Goal: Browse casually

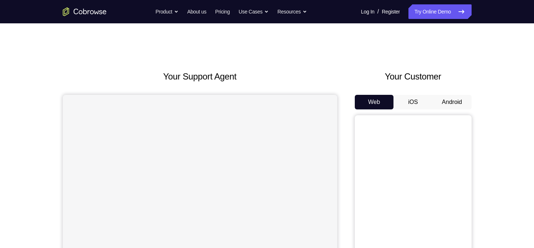
click at [450, 100] on button "Android" at bounding box center [452, 102] width 39 height 15
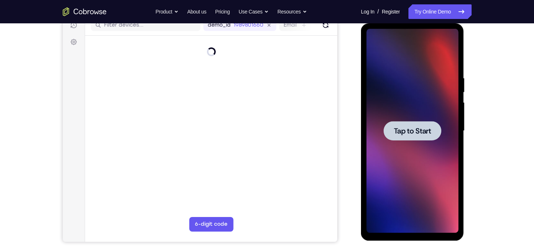
click at [402, 142] on div at bounding box center [413, 131] width 92 height 205
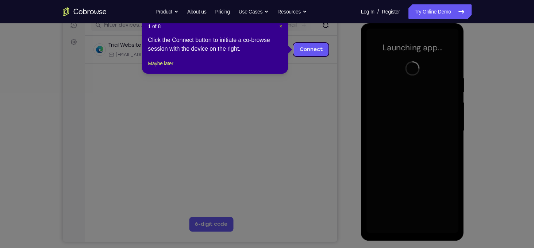
click at [282, 28] on span "×" at bounding box center [280, 26] width 3 height 6
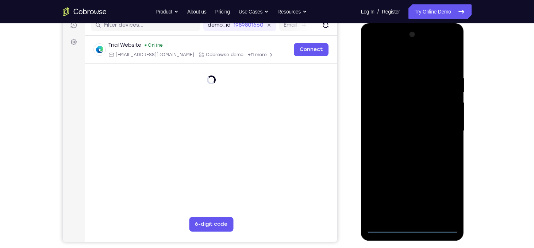
click at [410, 229] on div at bounding box center [413, 131] width 92 height 205
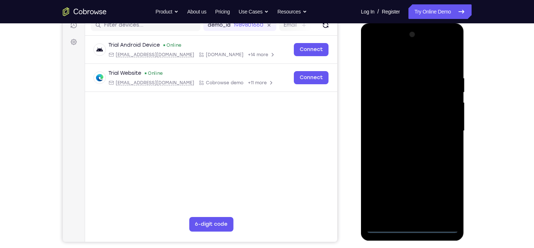
click at [442, 203] on div at bounding box center [413, 131] width 92 height 205
click at [374, 47] on div at bounding box center [413, 131] width 92 height 205
click at [441, 131] on div at bounding box center [413, 131] width 92 height 205
click at [408, 145] on div at bounding box center [413, 131] width 92 height 205
click at [406, 126] on div at bounding box center [413, 131] width 92 height 205
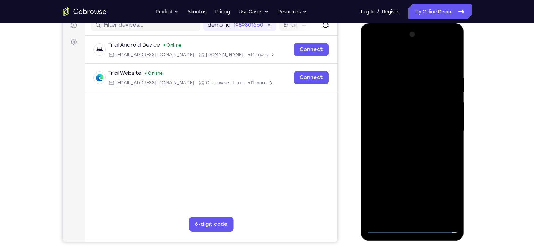
click at [391, 118] on div at bounding box center [413, 131] width 92 height 205
click at [390, 130] on div at bounding box center [413, 131] width 92 height 205
click at [395, 155] on div at bounding box center [413, 131] width 92 height 205
click at [408, 155] on div at bounding box center [413, 131] width 92 height 205
drag, startPoint x: 387, startPoint y: 59, endPoint x: 495, endPoint y: 73, distance: 109.1
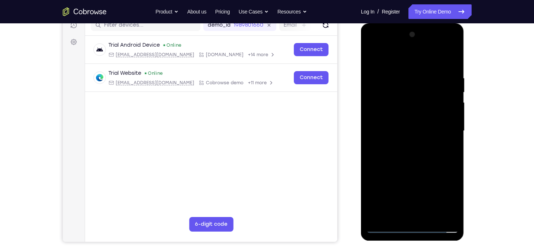
click at [465, 73] on html "Online web based iOS Simulators and Android Emulators. Run iPhone, iPad, Mobile…" at bounding box center [413, 132] width 104 height 219
click at [414, 152] on div at bounding box center [413, 131] width 92 height 205
click at [452, 66] on div at bounding box center [413, 131] width 92 height 205
click at [430, 216] on div at bounding box center [413, 131] width 92 height 205
click at [410, 173] on div at bounding box center [413, 131] width 92 height 205
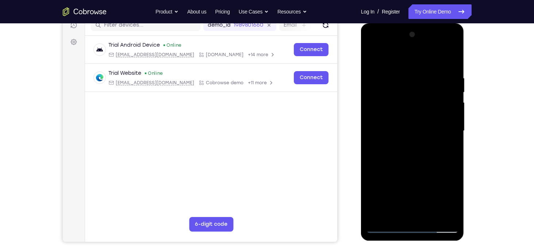
drag, startPoint x: 411, startPoint y: 199, endPoint x: 428, endPoint y: 103, distance: 96.9
click at [428, 103] on div at bounding box center [413, 131] width 92 height 205
drag, startPoint x: 417, startPoint y: 200, endPoint x: 428, endPoint y: 126, distance: 75.4
click at [428, 126] on div at bounding box center [413, 131] width 92 height 205
drag, startPoint x: 414, startPoint y: 207, endPoint x: 430, endPoint y: 121, distance: 88.0
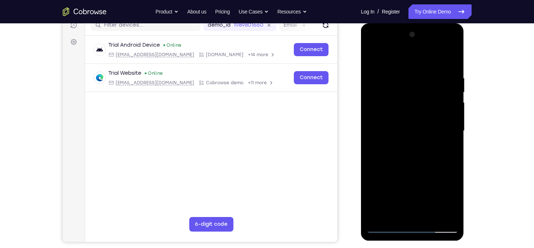
click at [430, 121] on div at bounding box center [413, 131] width 92 height 205
drag, startPoint x: 410, startPoint y: 206, endPoint x: 424, endPoint y: 133, distance: 74.0
click at [424, 133] on div at bounding box center [413, 131] width 92 height 205
drag, startPoint x: 418, startPoint y: 200, endPoint x: 432, endPoint y: 118, distance: 83.1
click at [432, 118] on div at bounding box center [413, 131] width 92 height 205
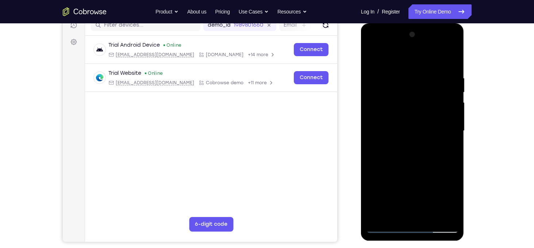
click at [405, 194] on div at bounding box center [413, 131] width 92 height 205
click at [385, 215] on div at bounding box center [413, 131] width 92 height 205
click at [372, 60] on div at bounding box center [413, 131] width 92 height 205
drag, startPoint x: 417, startPoint y: 142, endPoint x: 414, endPoint y: 231, distance: 89.1
click at [414, 231] on div at bounding box center [413, 131] width 92 height 205
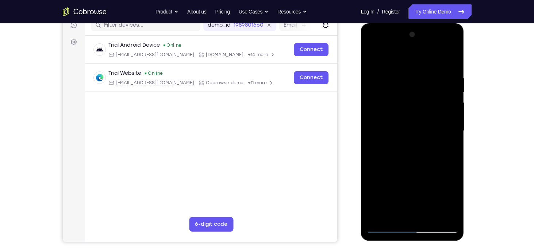
drag, startPoint x: 416, startPoint y: 137, endPoint x: 414, endPoint y: 237, distance: 100.1
click at [414, 237] on div at bounding box center [412, 132] width 103 height 218
click at [386, 229] on div at bounding box center [413, 131] width 92 height 205
click at [374, 59] on div at bounding box center [413, 131] width 92 height 205
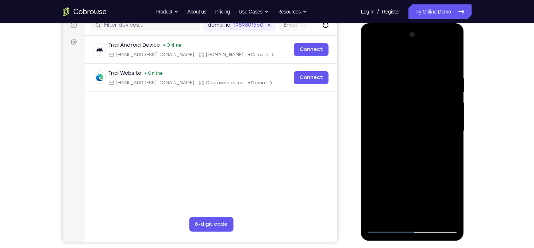
click at [400, 71] on div at bounding box center [413, 131] width 92 height 205
click at [451, 216] on div at bounding box center [413, 131] width 92 height 205
click at [386, 226] on div at bounding box center [413, 131] width 92 height 205
click at [424, 77] on div at bounding box center [413, 131] width 92 height 205
click at [451, 131] on div at bounding box center [413, 131] width 92 height 205
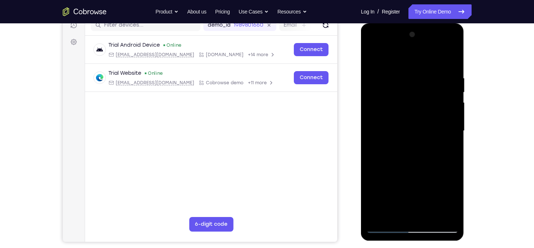
click at [442, 214] on div at bounding box center [413, 131] width 92 height 205
click at [451, 154] on div at bounding box center [413, 131] width 92 height 205
click at [440, 219] on div at bounding box center [413, 131] width 92 height 205
click at [386, 229] on div at bounding box center [413, 131] width 92 height 205
click at [377, 217] on div at bounding box center [413, 131] width 92 height 205
